Goal: Task Accomplishment & Management: Use online tool/utility

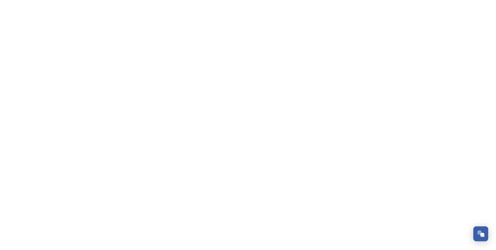
scroll to position [1569, 0]
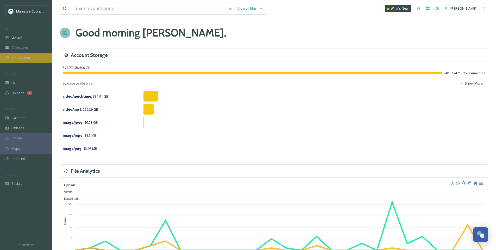
click at [38, 58] on div "Media Centres" at bounding box center [26, 58] width 52 height 10
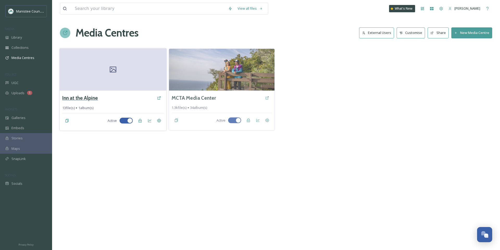
click at [87, 101] on h3 "Inn at the Alpine" at bounding box center [80, 98] width 36 height 8
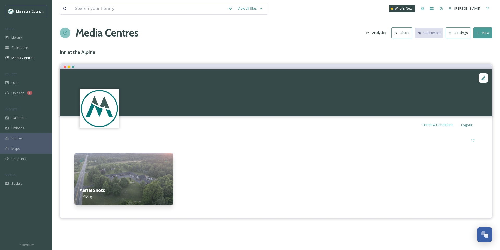
click at [136, 182] on div "Aerial Shots 13 file(s)" at bounding box center [124, 193] width 99 height 23
click at [27, 39] on div "Library" at bounding box center [26, 37] width 52 height 10
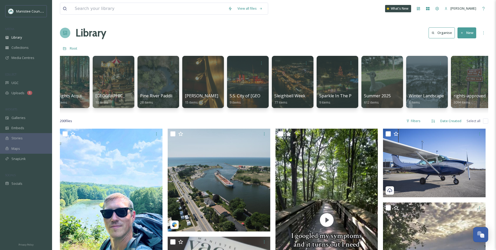
scroll to position [0, 1364]
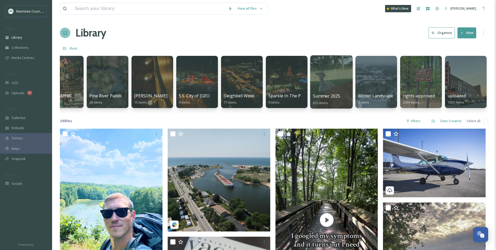
click at [339, 74] on div at bounding box center [331, 81] width 42 height 53
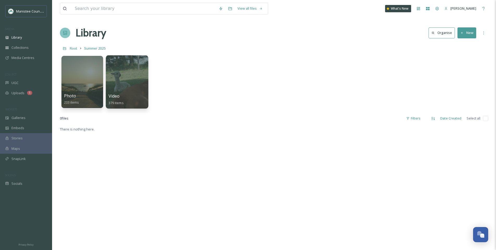
click at [122, 88] on div at bounding box center [127, 81] width 42 height 53
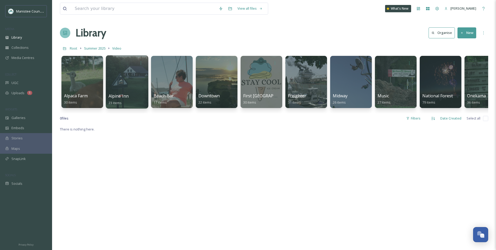
click at [125, 82] on div at bounding box center [127, 81] width 42 height 53
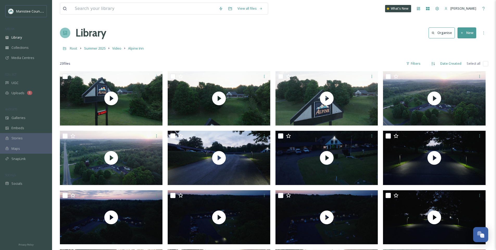
click at [484, 63] on input "checkbox" at bounding box center [485, 63] width 5 height 5
checkbox input "true"
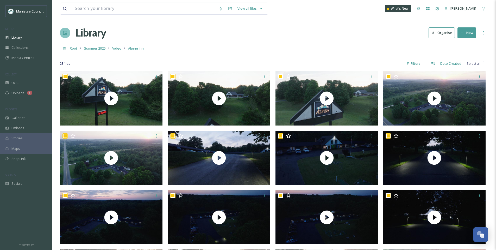
checkbox input "true"
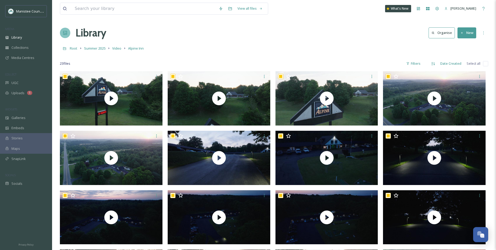
checkbox input "true"
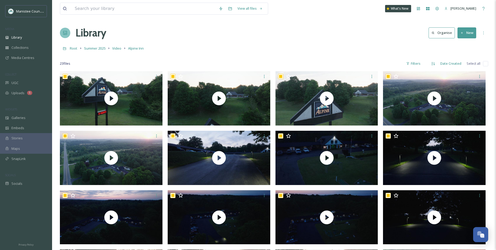
checkbox input "true"
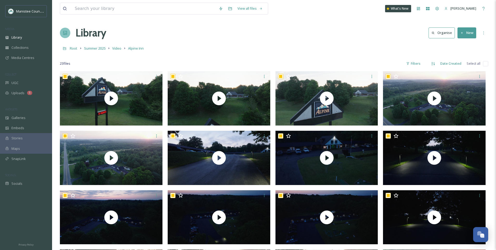
checkbox input "true"
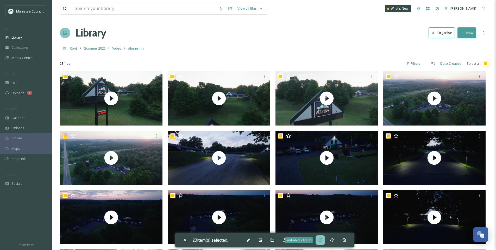
click at [319, 239] on div "Add to Media Centre" at bounding box center [320, 239] width 9 height 9
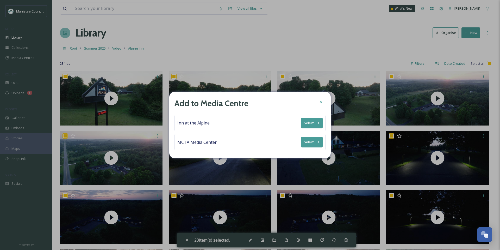
click at [315, 124] on button "Select" at bounding box center [312, 123] width 22 height 11
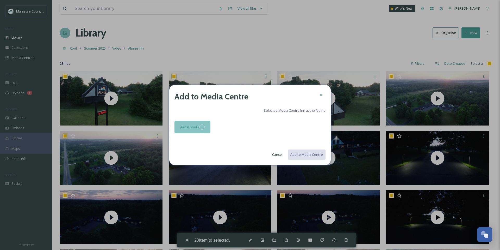
click at [203, 128] on div at bounding box center [202, 126] width 5 height 5
click at [303, 157] on button "Add to Media Centre" at bounding box center [306, 154] width 38 height 11
checkbox input "false"
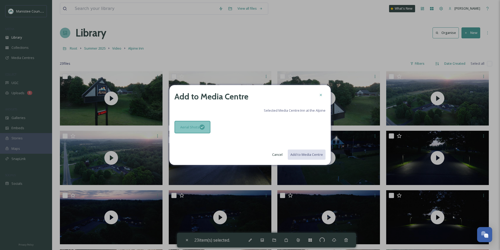
checkbox input "false"
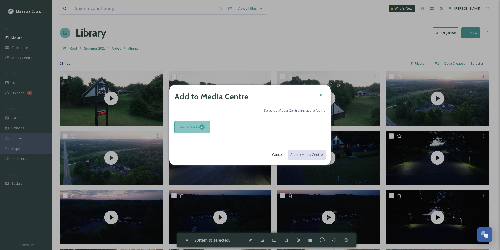
checkbox input "false"
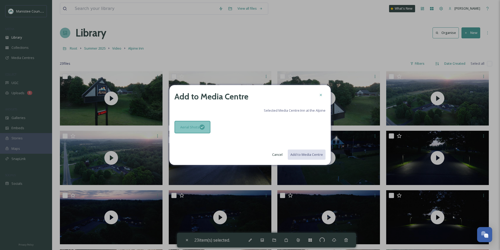
checkbox input "false"
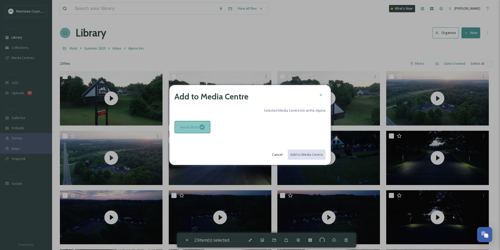
checkbox input "false"
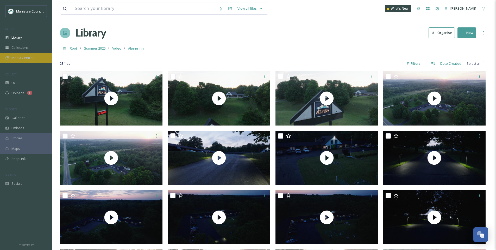
click at [26, 57] on span "Media Centres" at bounding box center [22, 57] width 23 height 5
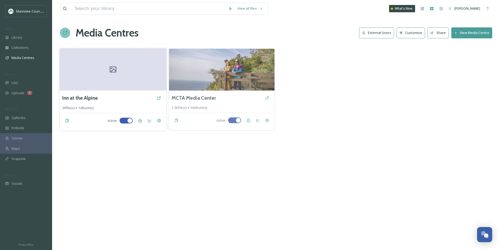
click at [123, 78] on div at bounding box center [113, 69] width 107 height 42
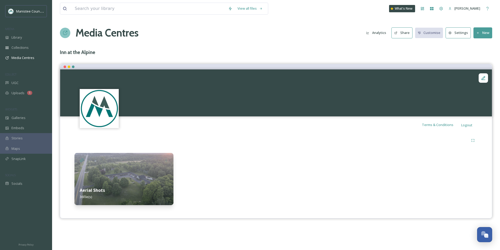
click at [126, 180] on img at bounding box center [124, 179] width 99 height 52
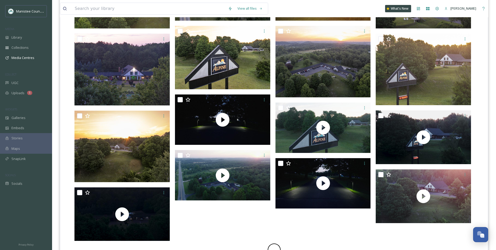
scroll to position [300, 0]
